Goal: Information Seeking & Learning: Learn about a topic

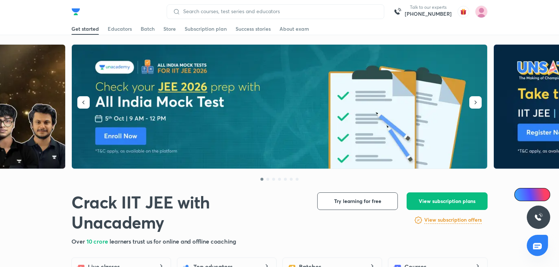
drag, startPoint x: 0, startPoint y: 0, endPoint x: 163, endPoint y: 132, distance: 210.0
click at [163, 132] on img at bounding box center [280, 107] width 416 height 124
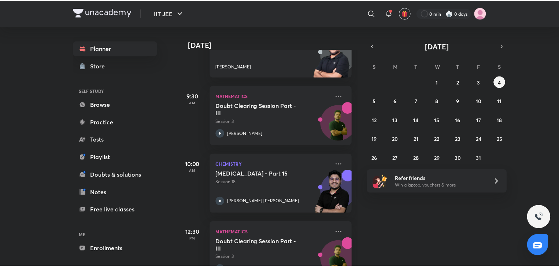
scroll to position [236, 0]
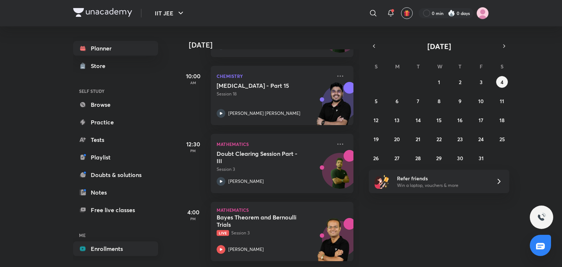
click at [113, 243] on link "Enrollments" at bounding box center [115, 249] width 85 height 15
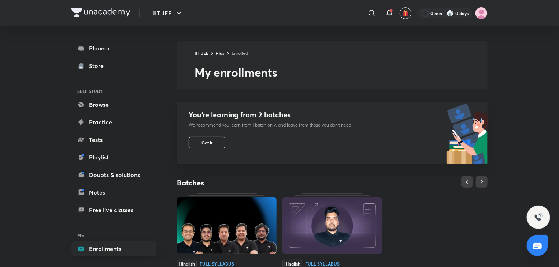
scroll to position [245, 0]
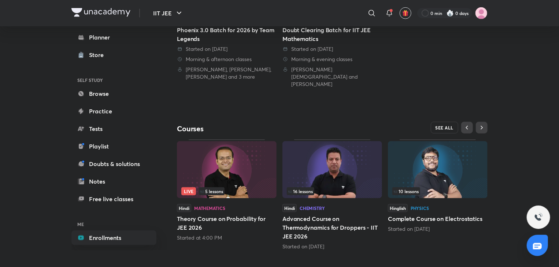
click at [440, 125] on span "SEE ALL" at bounding box center [444, 127] width 18 height 5
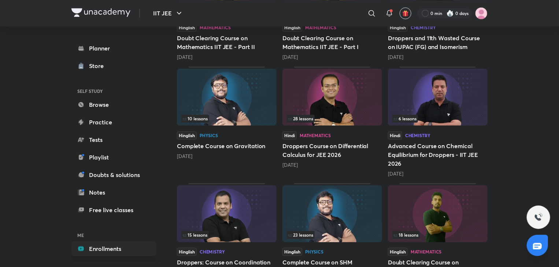
scroll to position [757, 0]
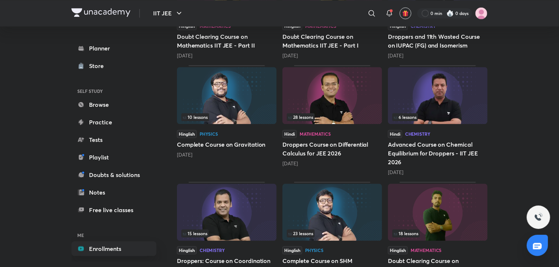
click at [359, 71] on img at bounding box center [332, 95] width 100 height 57
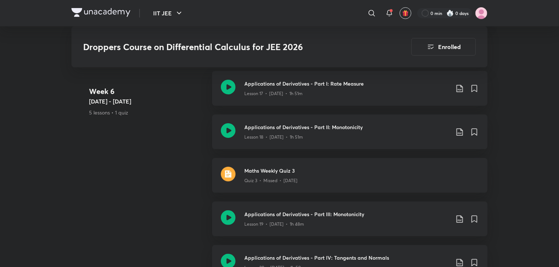
scroll to position [1431, 0]
click at [349, 124] on h3 "Applications of Derivatives - Part II: Monotonicity" at bounding box center [346, 128] width 205 height 8
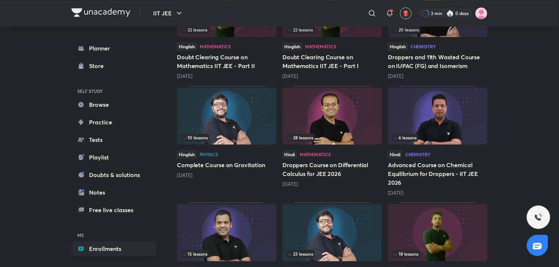
scroll to position [785, 0]
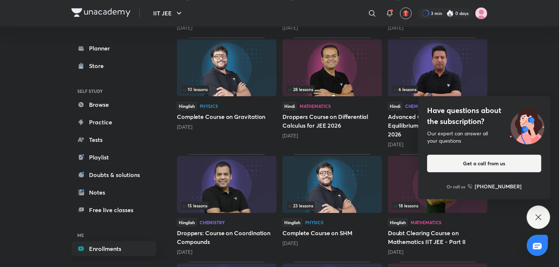
click at [531, 210] on div "Have questions about the subscription? Our expert can answer all your questions…" at bounding box center [537, 217] width 23 height 23
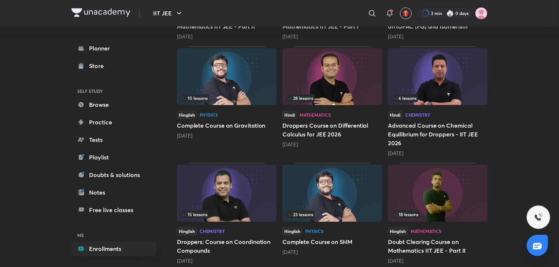
scroll to position [779, 0]
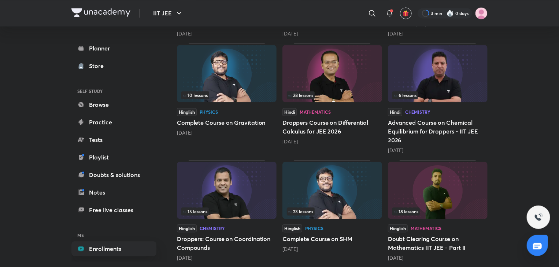
click at [217, 78] on img at bounding box center [227, 73] width 100 height 57
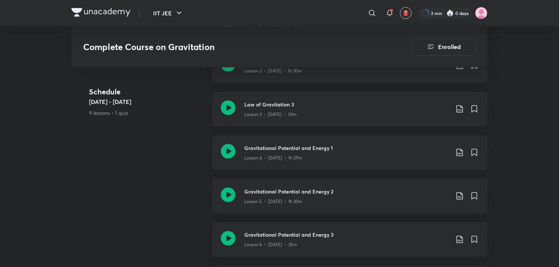
scroll to position [490, 0]
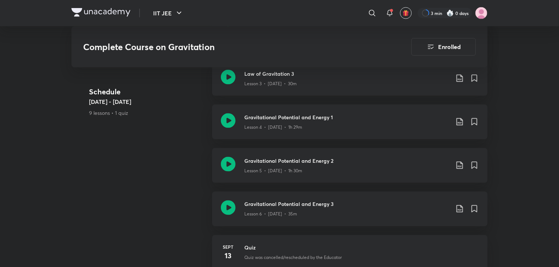
scroll to position [522, 0]
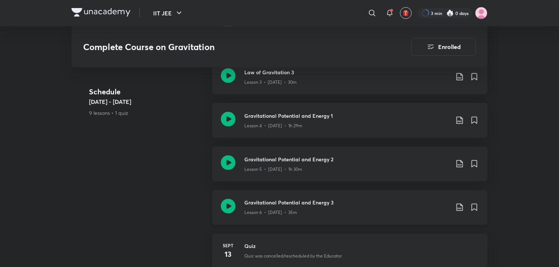
drag, startPoint x: 0, startPoint y: 0, endPoint x: 276, endPoint y: 211, distance: 347.3
drag, startPoint x: 276, startPoint y: 211, endPoint x: 119, endPoint y: 198, distance: 157.9
click at [119, 198] on div "Schedule Sept 7 - Sept 17 9 lessons • 1 quiz Law of Gravitation 1 Lesson 1 • Se…" at bounding box center [279, 191] width 416 height 436
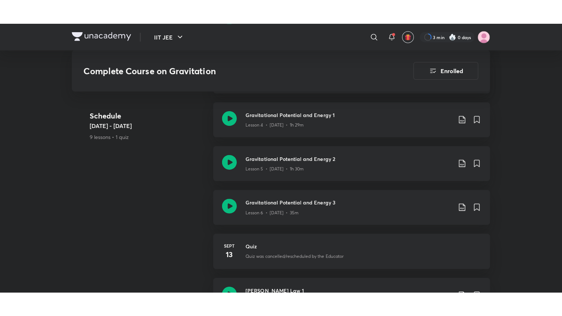
scroll to position [552, 0]
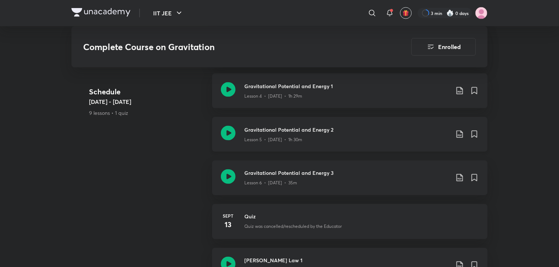
click at [285, 140] on p "Lesson 5 • [DATE] • 1h 30m" at bounding box center [273, 140] width 58 height 7
